Goal: Find specific page/section: Find specific page/section

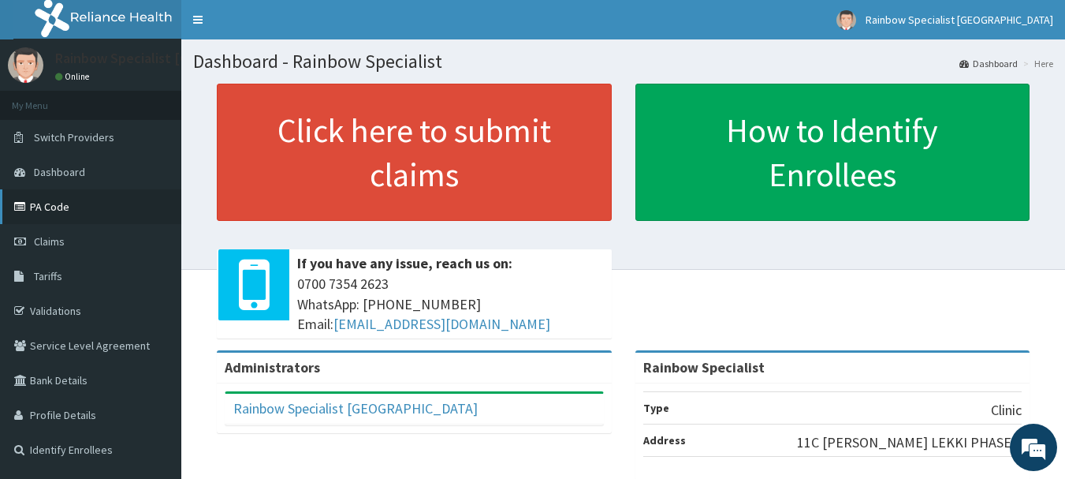
click at [106, 196] on link "PA Code" at bounding box center [90, 206] width 181 height 35
click at [70, 202] on link "PA Code" at bounding box center [90, 206] width 181 height 35
click at [80, 211] on link "PA Code" at bounding box center [90, 206] width 181 height 35
